Goal: Transaction & Acquisition: Book appointment/travel/reservation

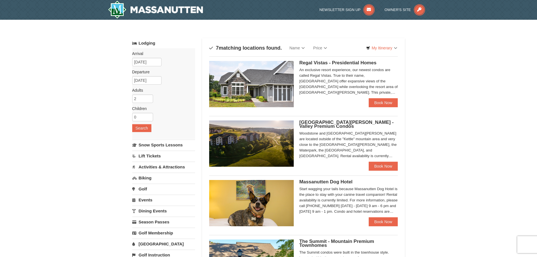
click at [274, 70] on img at bounding box center [251, 84] width 85 height 46
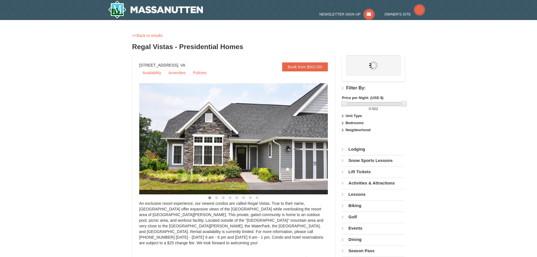
select select "10"
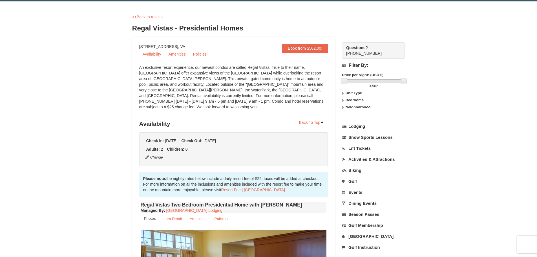
scroll to position [28, 0]
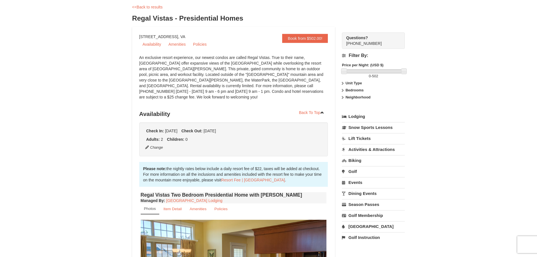
click at [452, 153] on div "× <<Back to results Regal Vistas - Presidential Homes Book from $502.00! 1822 R…" at bounding box center [268, 245] width 537 height 507
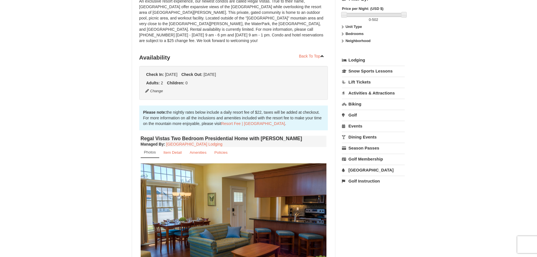
scroll to position [141, 0]
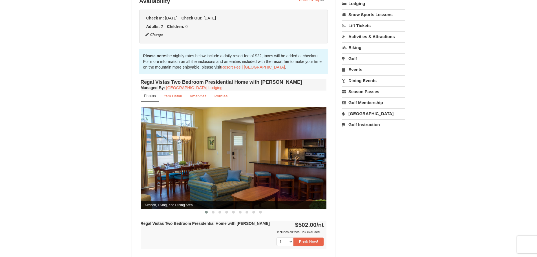
click at [299, 168] on img at bounding box center [234, 158] width 186 height 102
click at [307, 152] on img at bounding box center [234, 158] width 186 height 102
click at [318, 156] on img at bounding box center [234, 158] width 186 height 102
drag, startPoint x: 298, startPoint y: 156, endPoint x: 149, endPoint y: 155, distance: 149.3
click at [149, 155] on img at bounding box center [234, 158] width 186 height 102
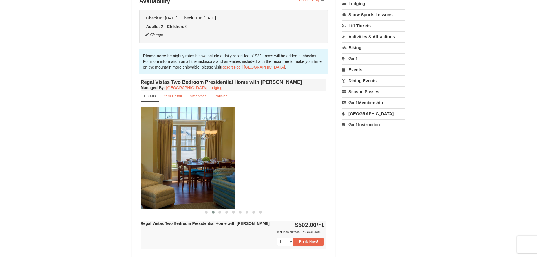
drag, startPoint x: 309, startPoint y: 160, endPoint x: 217, endPoint y: 164, distance: 91.7
click at [217, 164] on img at bounding box center [142, 158] width 186 height 102
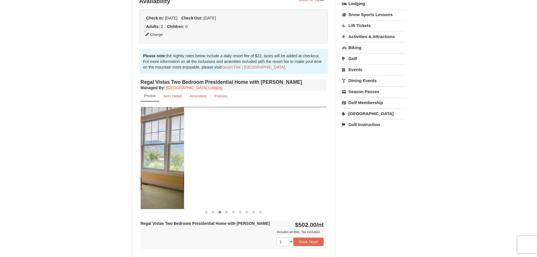
drag, startPoint x: 310, startPoint y: 158, endPoint x: 166, endPoint y: 161, distance: 143.1
click at [166, 161] on img at bounding box center [91, 158] width 186 height 102
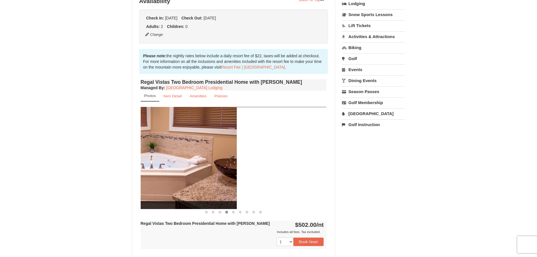
drag, startPoint x: 305, startPoint y: 162, endPoint x: 186, endPoint y: 165, distance: 118.1
click at [187, 164] on img at bounding box center [144, 158] width 186 height 102
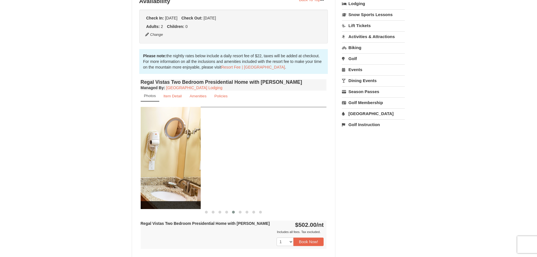
drag, startPoint x: 314, startPoint y: 161, endPoint x: 188, endPoint y: 161, distance: 125.9
click at [188, 161] on img at bounding box center [108, 158] width 186 height 102
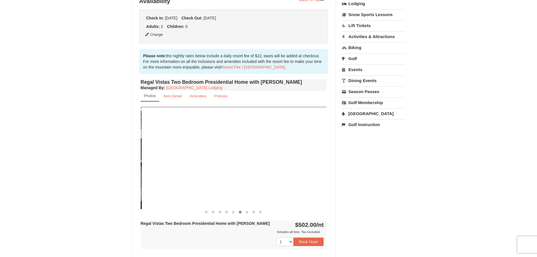
drag, startPoint x: 297, startPoint y: 161, endPoint x: 111, endPoint y: 163, distance: 185.4
click at [111, 163] on div "× <<Back to results Regal Vistas - Presidential Homes Book from $502.00! 1822 R…" at bounding box center [268, 132] width 537 height 507
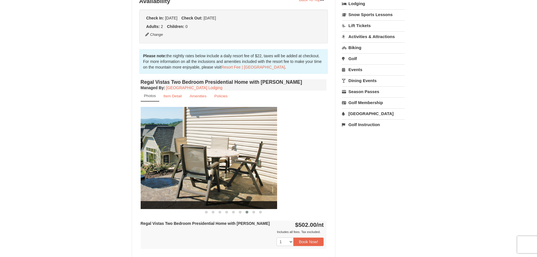
drag, startPoint x: 254, startPoint y: 170, endPoint x: 182, endPoint y: 170, distance: 72.1
click at [182, 170] on img at bounding box center [184, 158] width 186 height 102
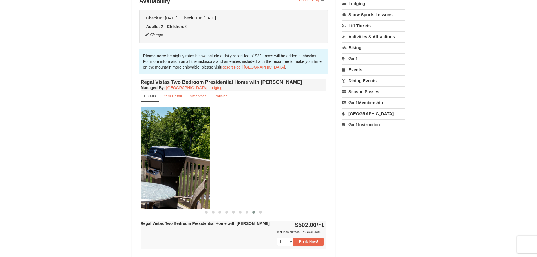
drag, startPoint x: 304, startPoint y: 173, endPoint x: 174, endPoint y: 173, distance: 129.3
click at [177, 172] on img at bounding box center [117, 158] width 186 height 102
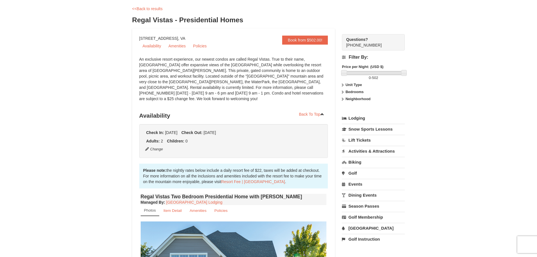
scroll to position [0, 0]
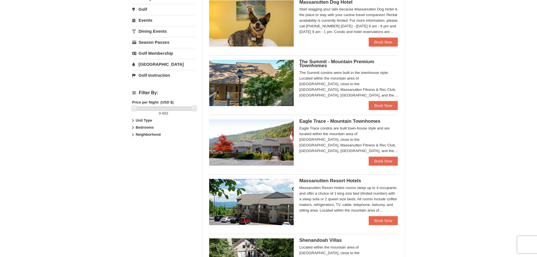
scroll to position [225, 0]
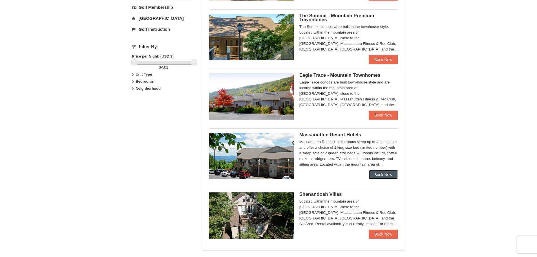
click at [380, 172] on link "Book Now" at bounding box center [382, 174] width 29 height 9
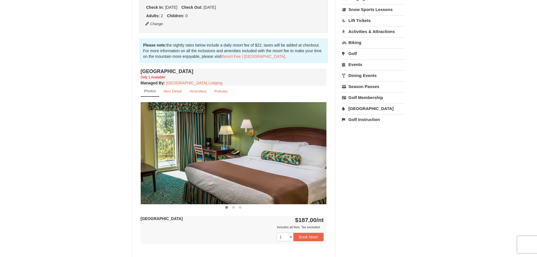
scroll to position [197, 0]
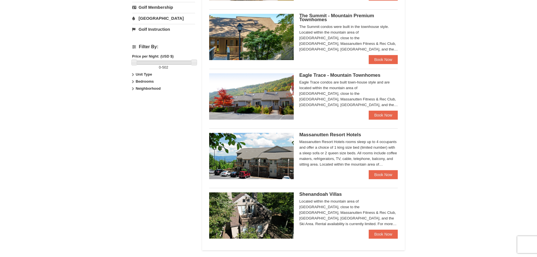
scroll to position [282, 0]
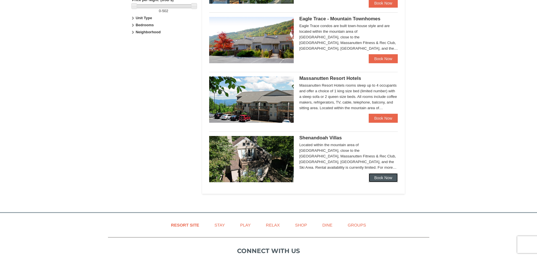
click at [379, 179] on link "Book Now" at bounding box center [382, 177] width 29 height 9
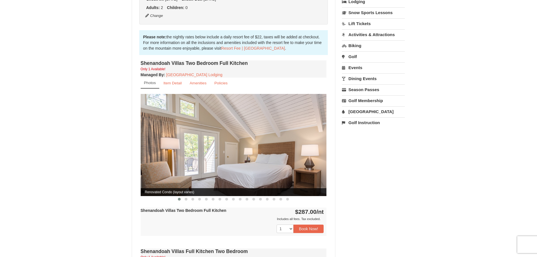
scroll to position [169, 0]
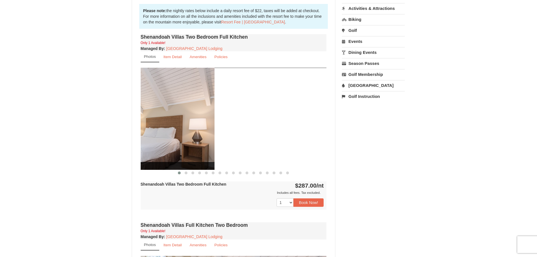
drag, startPoint x: 298, startPoint y: 141, endPoint x: 186, endPoint y: 145, distance: 112.2
click at [186, 145] on img at bounding box center [121, 119] width 186 height 102
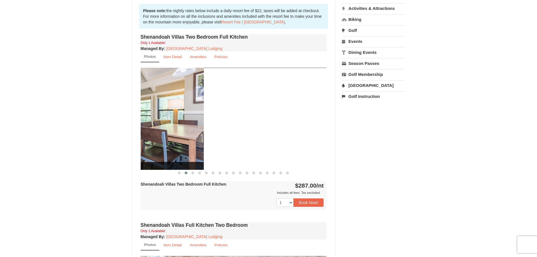
drag, startPoint x: 309, startPoint y: 134, endPoint x: 186, endPoint y: 134, distance: 122.8
click at [186, 134] on img at bounding box center [111, 119] width 186 height 102
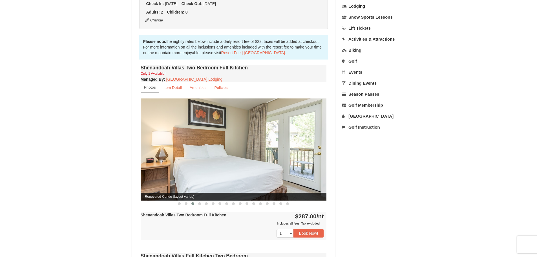
scroll to position [141, 0]
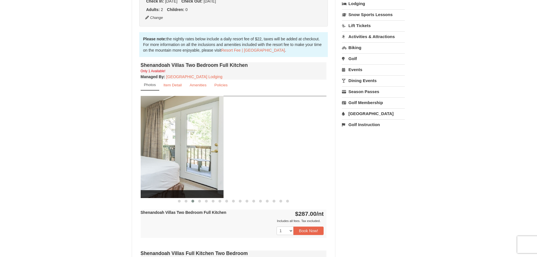
drag, startPoint x: 288, startPoint y: 152, endPoint x: 141, endPoint y: 155, distance: 147.1
click at [141, 155] on img at bounding box center [130, 147] width 186 height 102
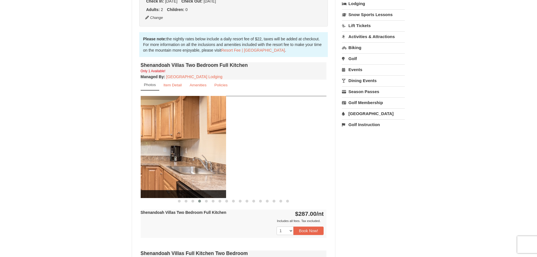
drag, startPoint x: 299, startPoint y: 157, endPoint x: 183, endPoint y: 167, distance: 115.9
click at [181, 166] on img at bounding box center [133, 147] width 186 height 102
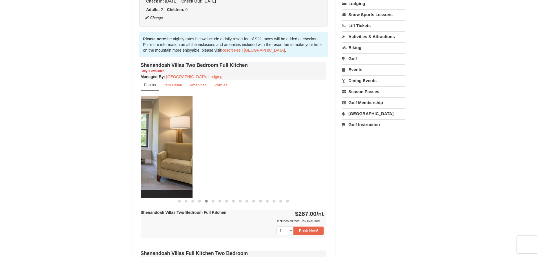
drag, startPoint x: 297, startPoint y: 159, endPoint x: 163, endPoint y: 168, distance: 134.4
click at [163, 168] on img at bounding box center [99, 147] width 186 height 102
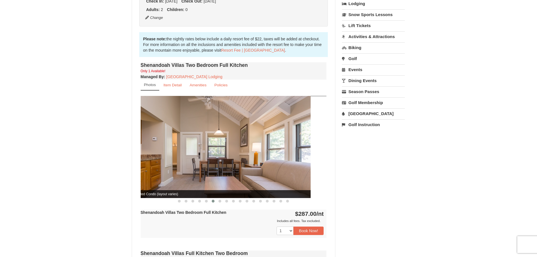
drag, startPoint x: 287, startPoint y: 165, endPoint x: 183, endPoint y: 166, distance: 104.2
click at [183, 166] on img at bounding box center [218, 147] width 186 height 102
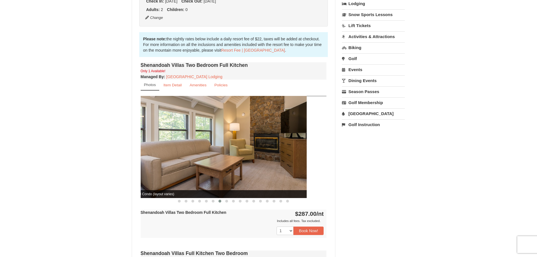
drag, startPoint x: 283, startPoint y: 155, endPoint x: 158, endPoint y: 155, distance: 124.2
click at [158, 155] on img at bounding box center [214, 147] width 186 height 102
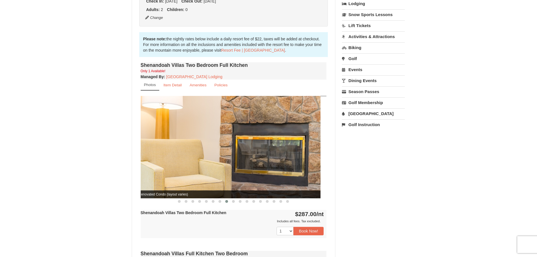
drag, startPoint x: 287, startPoint y: 149, endPoint x: 172, endPoint y: 150, distance: 114.1
click at [172, 150] on img at bounding box center [227, 147] width 186 height 102
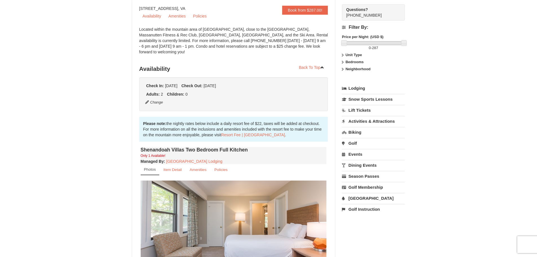
scroll to position [113, 0]
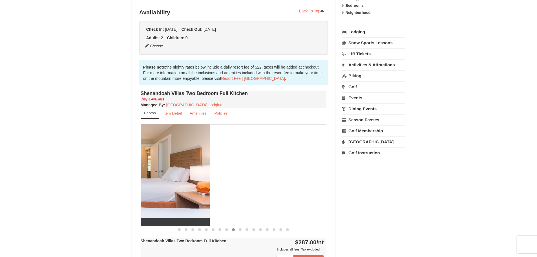
click at [173, 182] on img at bounding box center [117, 175] width 186 height 102
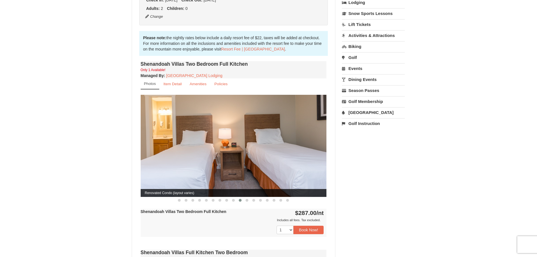
scroll to position [141, 0]
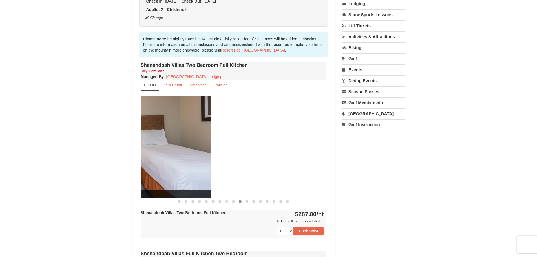
drag, startPoint x: 307, startPoint y: 165, endPoint x: 116, endPoint y: 166, distance: 191.3
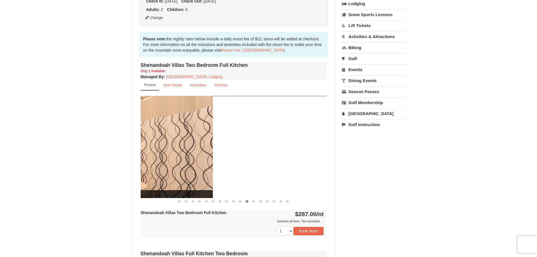
drag, startPoint x: 294, startPoint y: 161, endPoint x: 180, endPoint y: 166, distance: 113.9
click at [180, 166] on img at bounding box center [120, 147] width 186 height 102
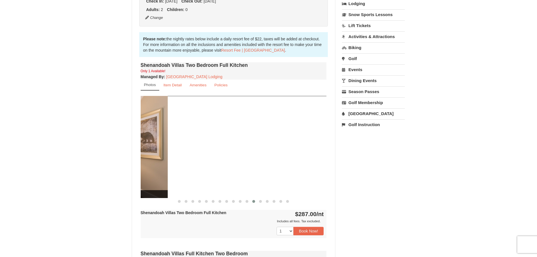
drag, startPoint x: 303, startPoint y: 170, endPoint x: 150, endPoint y: 170, distance: 152.1
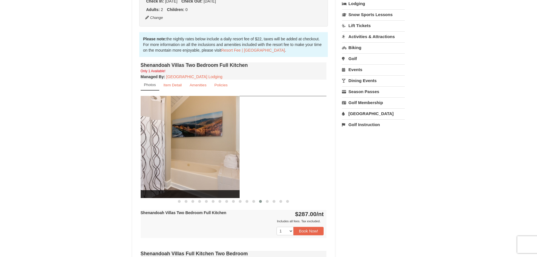
drag, startPoint x: 246, startPoint y: 171, endPoint x: 180, endPoint y: 168, distance: 66.3
click at [180, 168] on img at bounding box center [147, 147] width 186 height 102
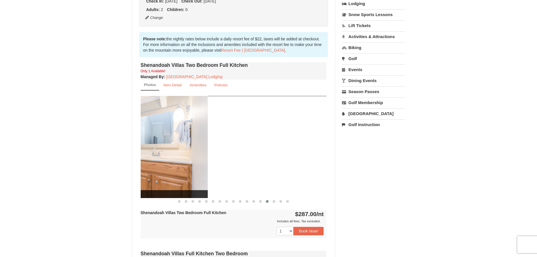
drag, startPoint x: 300, startPoint y: 166, endPoint x: 187, endPoint y: 166, distance: 113.5
click at [187, 166] on img at bounding box center [115, 147] width 186 height 102
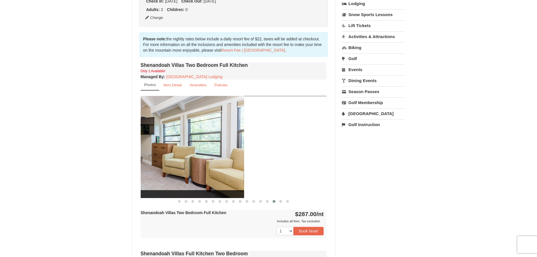
drag, startPoint x: 302, startPoint y: 159, endPoint x: 219, endPoint y: 165, distance: 82.7
click at [219, 165] on img at bounding box center [151, 147] width 186 height 102
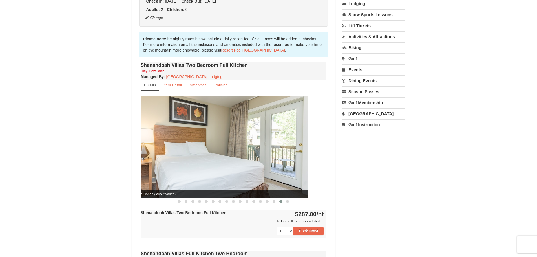
drag, startPoint x: 289, startPoint y: 161, endPoint x: 210, endPoint y: 162, distance: 78.6
click at [211, 163] on img at bounding box center [215, 147] width 186 height 102
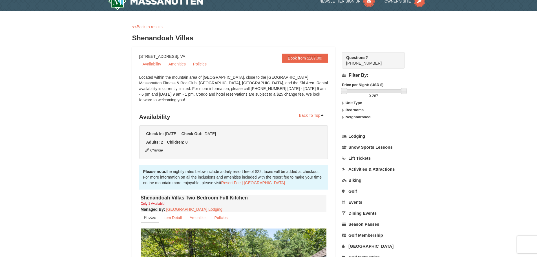
scroll to position [0, 0]
